Goal: Transaction & Acquisition: Purchase product/service

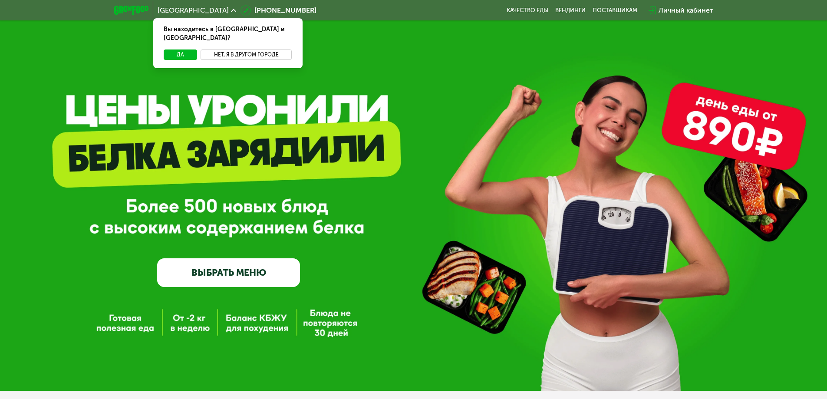
click at [228, 50] on button "Нет, я в другом городе" at bounding box center [247, 55] width 92 height 10
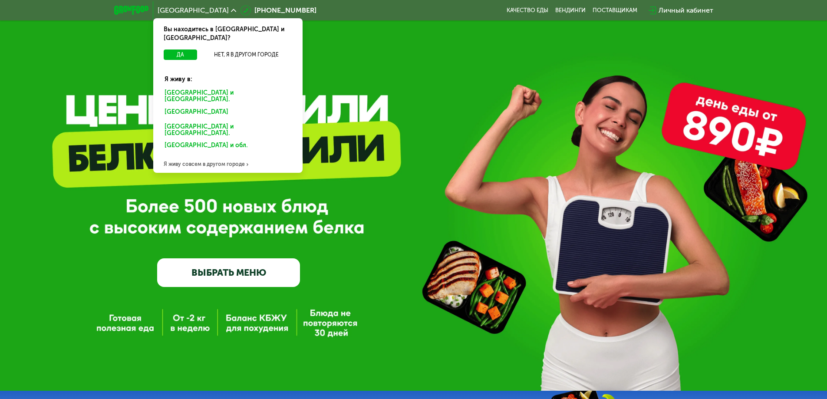
click at [197, 106] on div "Санкт-Петербурге и обл." at bounding box center [227, 113] width 136 height 14
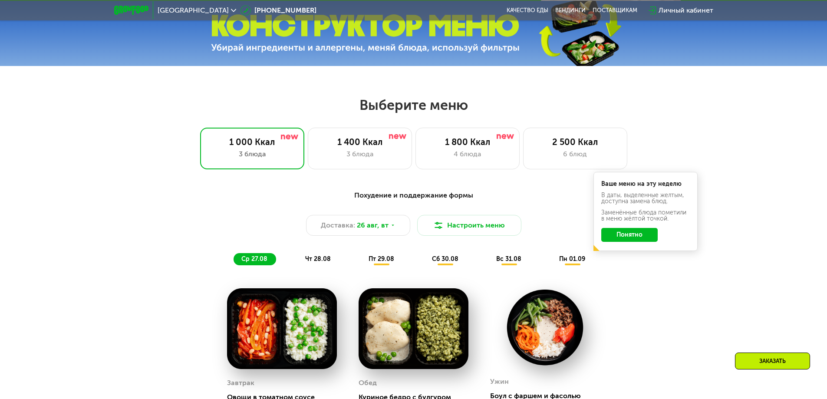
scroll to position [391, 0]
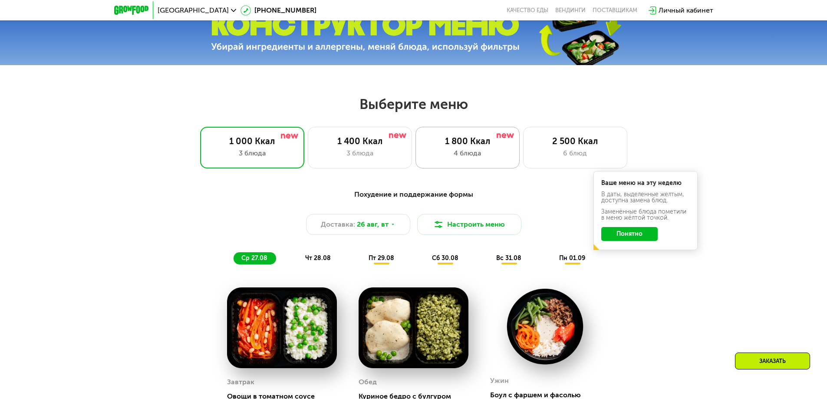
click at [485, 151] on div "4 блюда" at bounding box center [468, 153] width 86 height 10
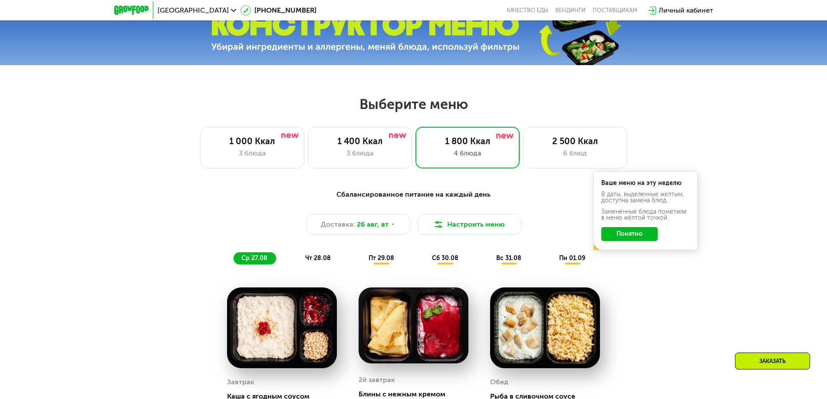
click at [547, 188] on div "Сбалансированное питание на каждый день Доставка: [DATE] Настроить меню ср 27.0…" at bounding box center [414, 227] width 525 height 86
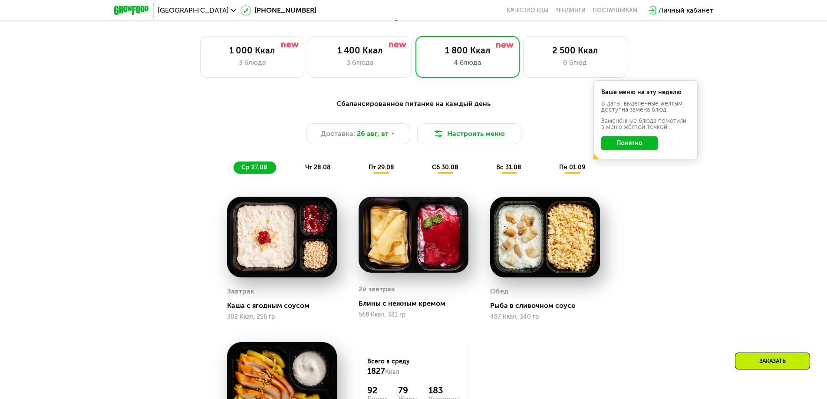
scroll to position [478, 0]
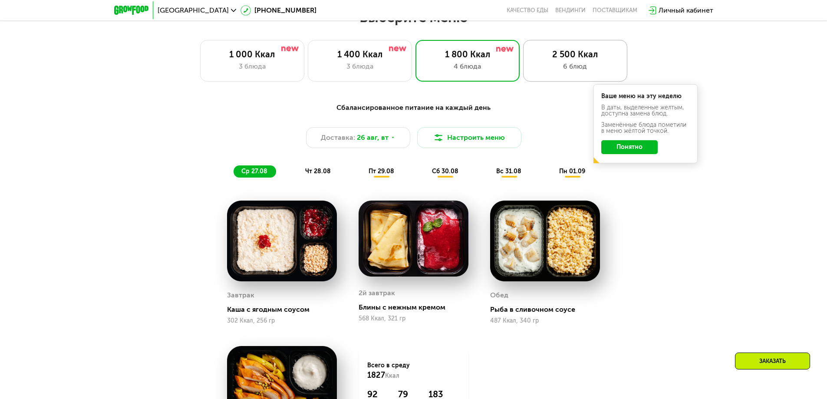
click at [573, 60] on div "2 500 Ккал" at bounding box center [576, 54] width 86 height 10
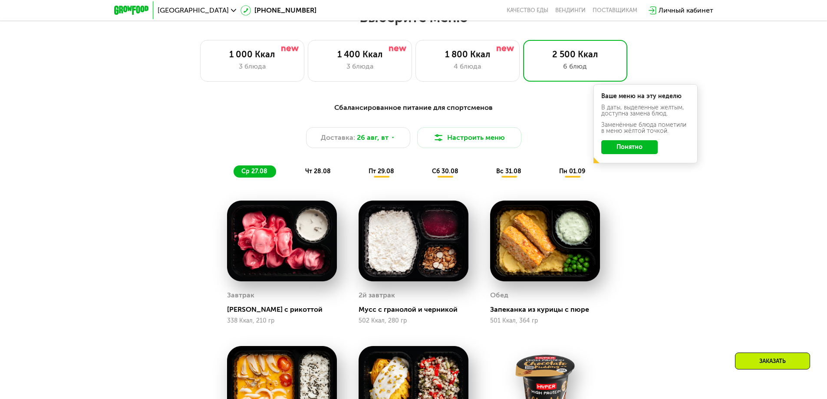
click at [642, 154] on button "Понятно" at bounding box center [630, 147] width 56 height 14
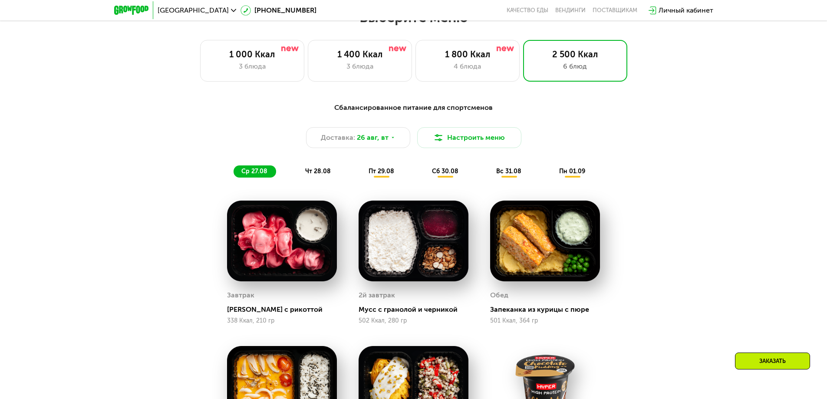
click at [381, 175] on span "пт 29.08" at bounding box center [382, 171] width 26 height 7
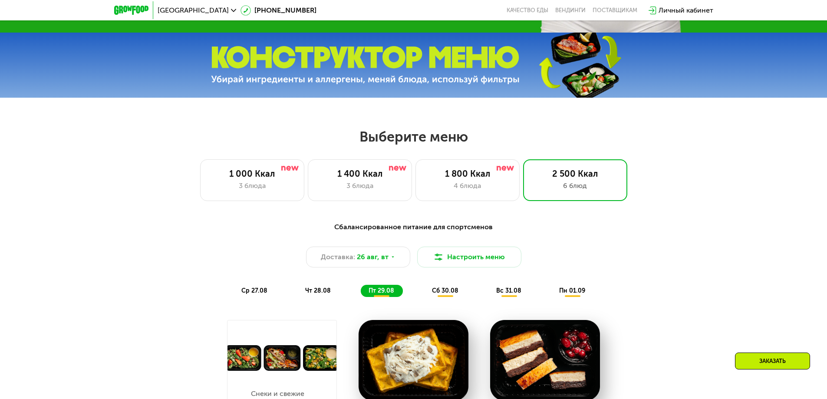
scroll to position [347, 0]
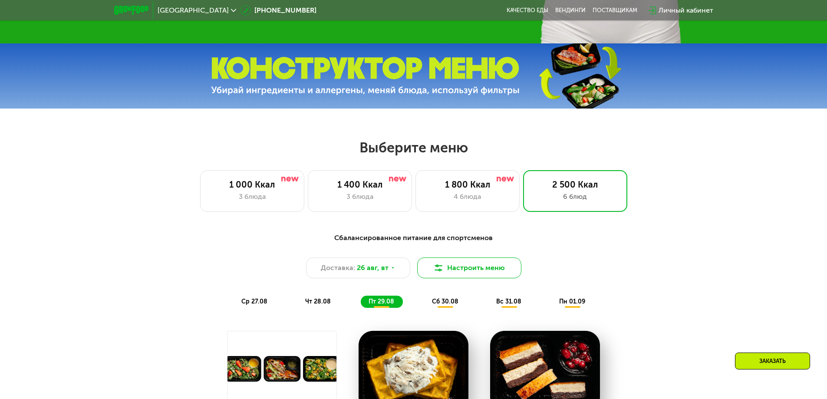
click at [465, 275] on button "Настроить меню" at bounding box center [469, 268] width 104 height 21
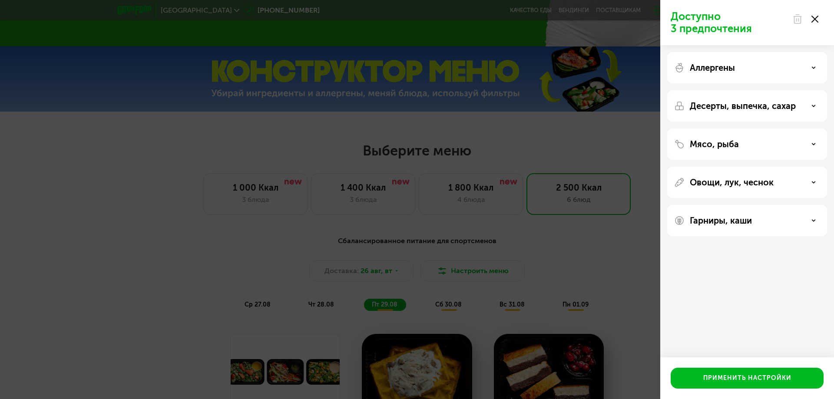
click at [814, 72] on div "Аллергены" at bounding box center [747, 68] width 146 height 10
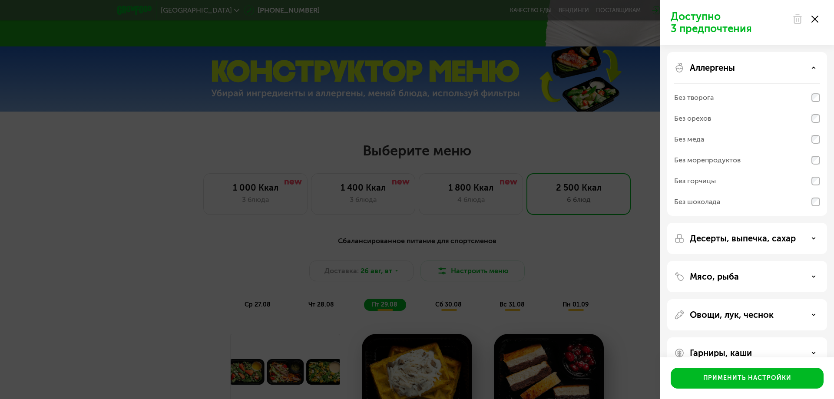
click at [814, 72] on div "Аллергены" at bounding box center [747, 68] width 146 height 10
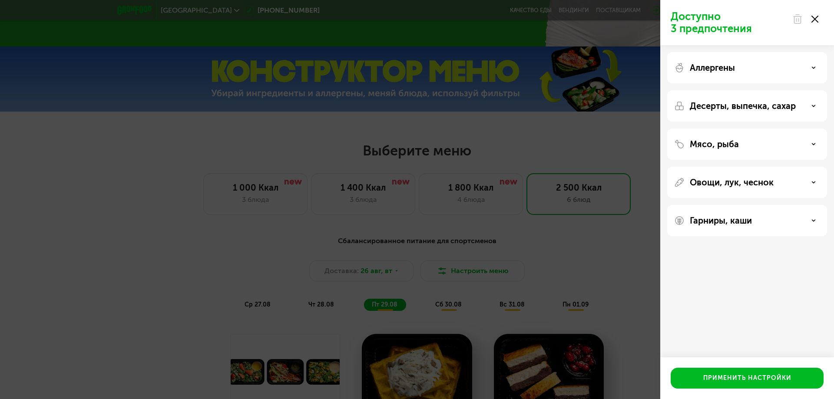
click at [814, 24] on div at bounding box center [805, 18] width 36 height 17
click at [816, 18] on use at bounding box center [814, 19] width 7 height 7
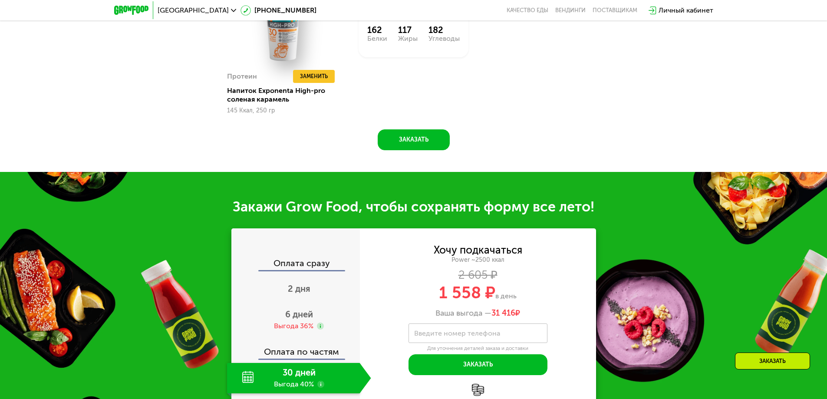
scroll to position [869, 0]
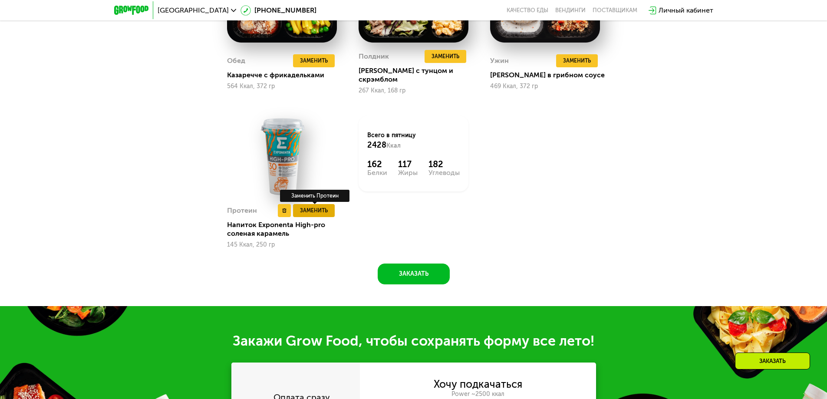
click at [315, 206] on span "Заменить" at bounding box center [314, 210] width 28 height 9
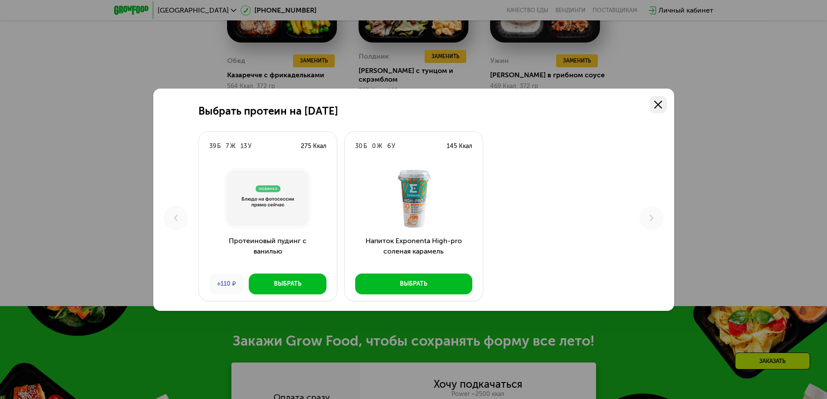
click at [663, 108] on link at bounding box center [658, 104] width 17 height 17
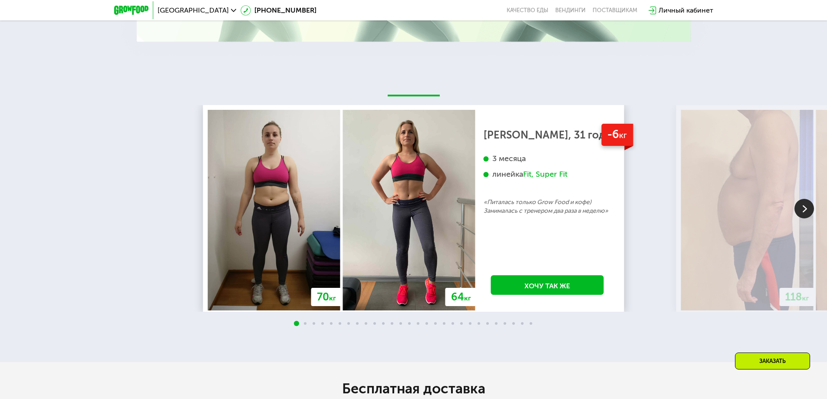
scroll to position [1824, 0]
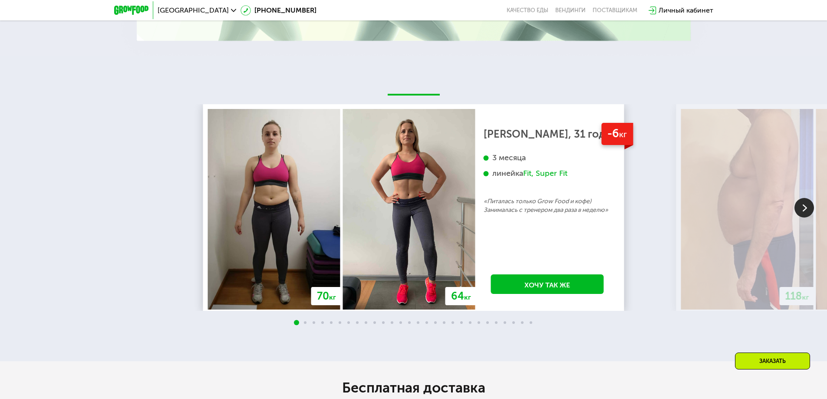
click at [800, 207] on img at bounding box center [805, 208] width 20 height 20
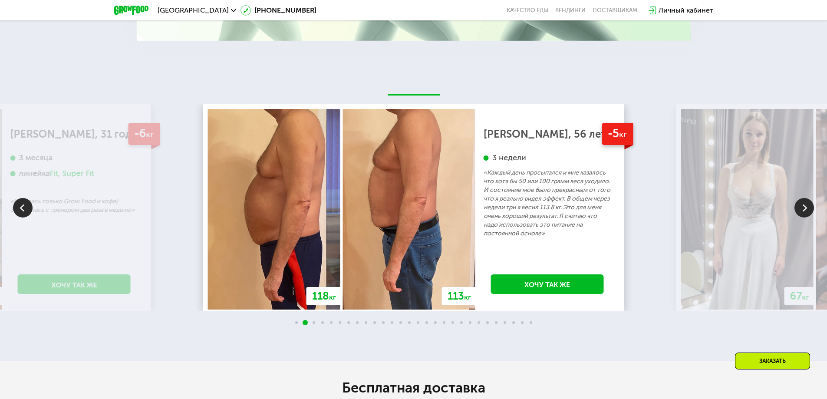
click at [799, 207] on img at bounding box center [805, 208] width 20 height 20
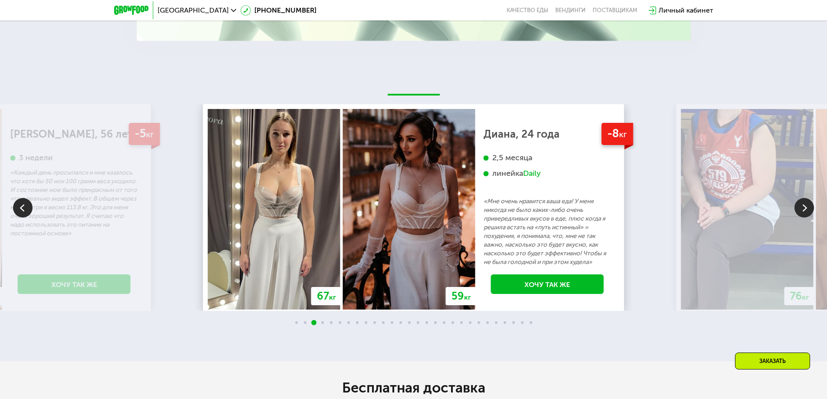
click at [799, 207] on img at bounding box center [805, 208] width 20 height 20
